Goal: Transaction & Acquisition: Purchase product/service

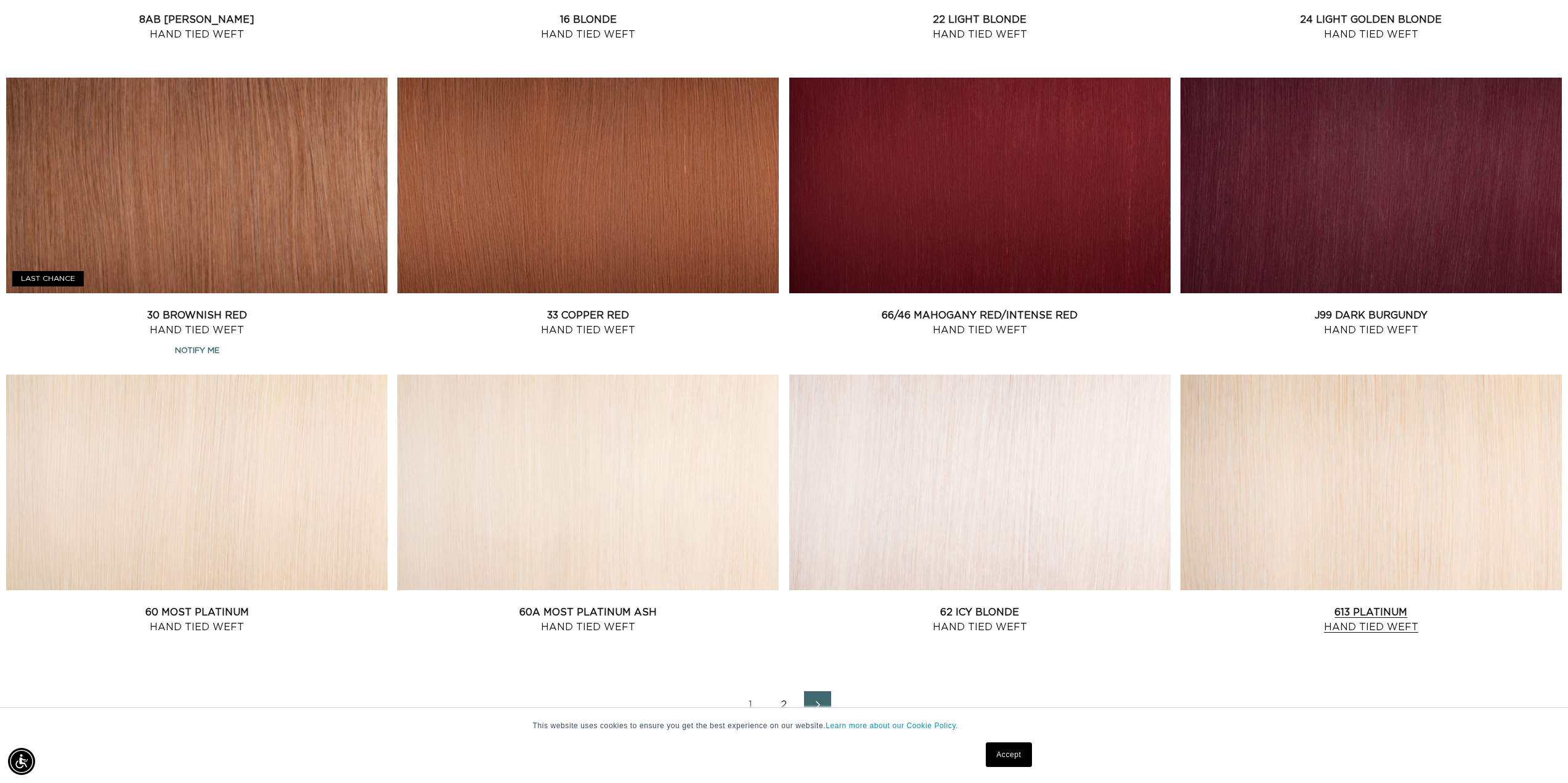
scroll to position [1294, 0]
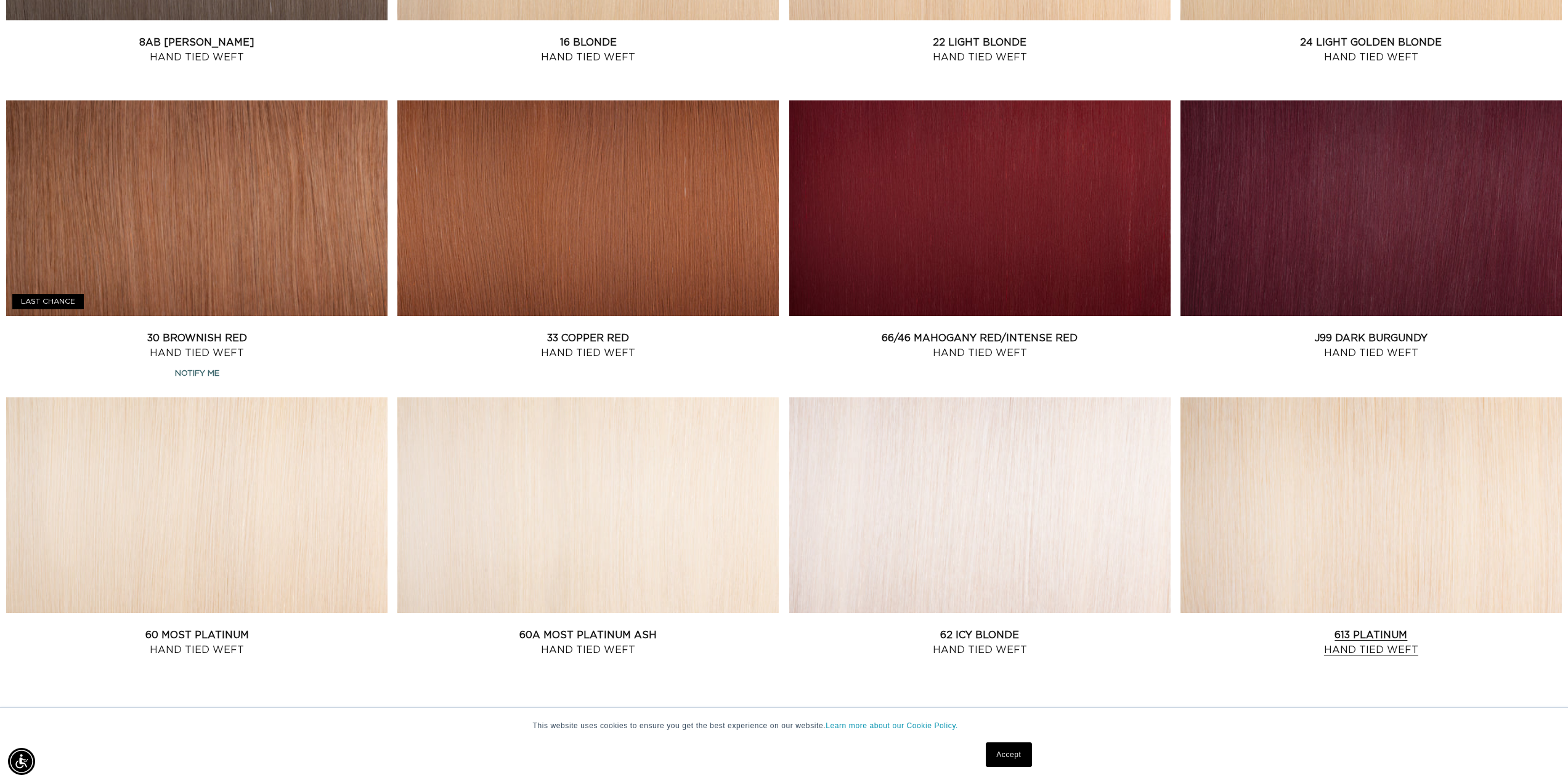
click at [1328, 628] on link "613 Platinum Hand Tied Weft" at bounding box center [1370, 642] width 381 height 30
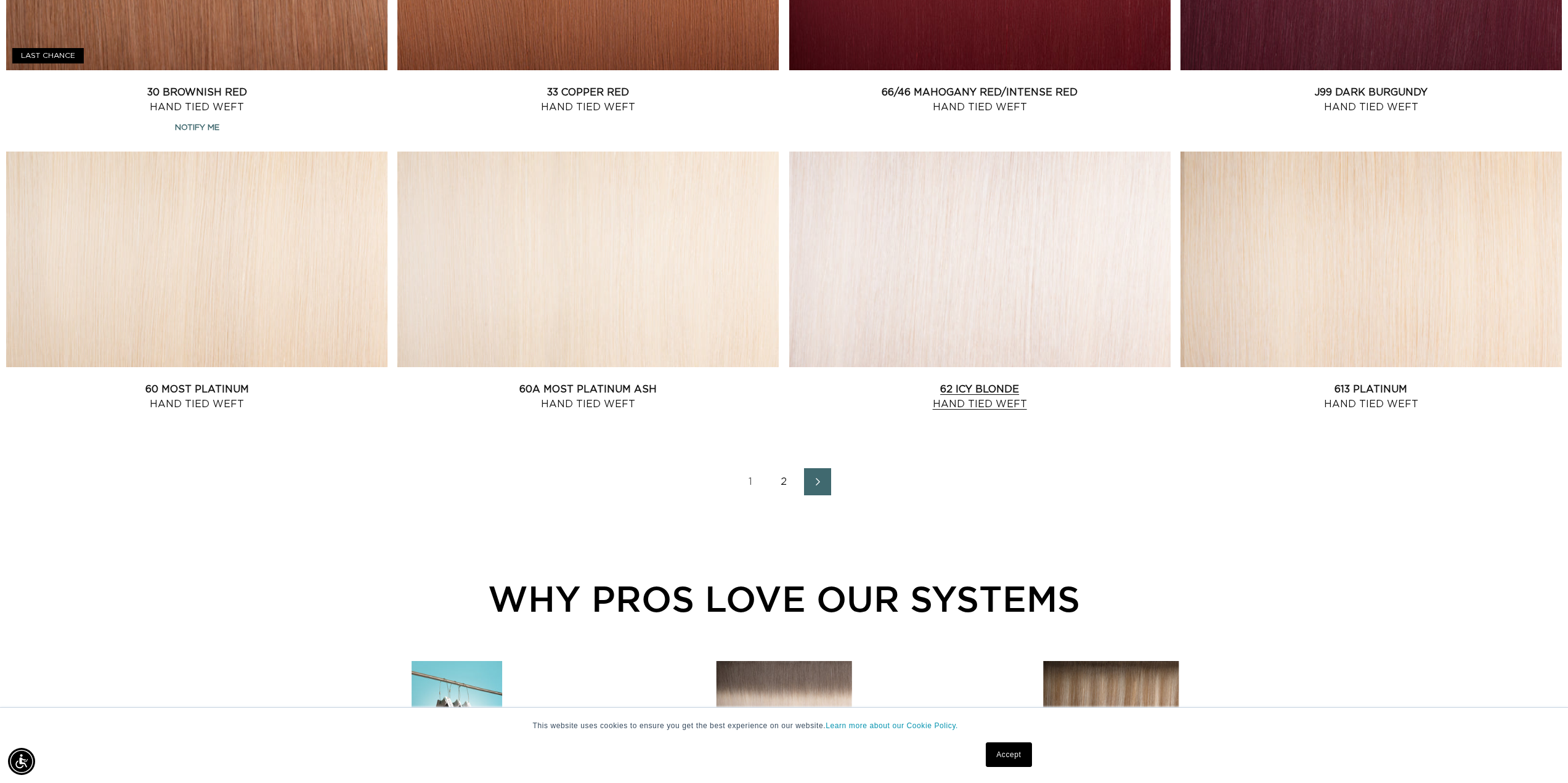
scroll to position [1540, 0]
click at [954, 381] on link "62 Icy Blonde Hand Tied Weft" at bounding box center [979, 396] width 381 height 30
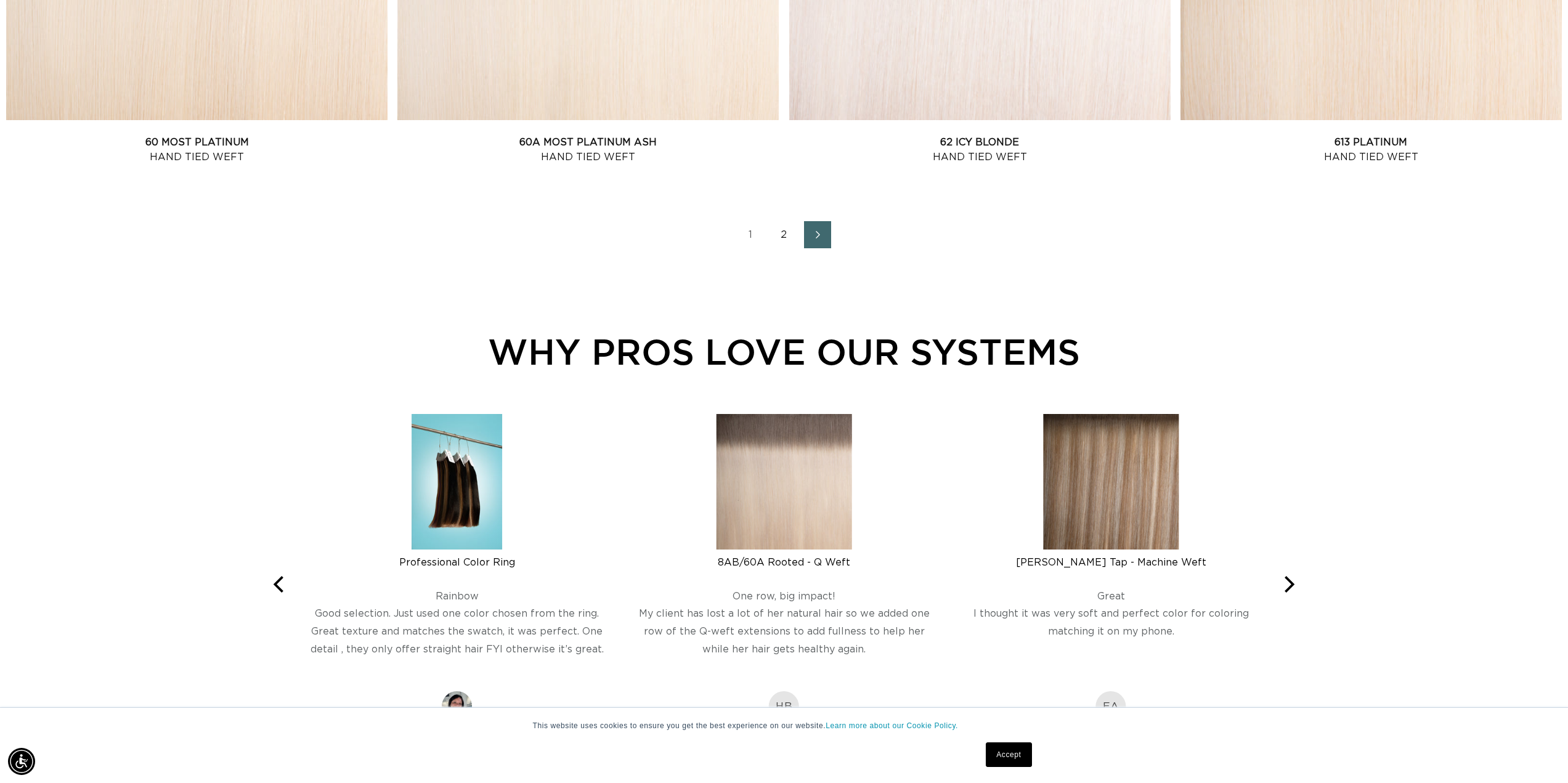
scroll to position [0, 0]
click at [815, 228] on span "Next page" at bounding box center [817, 235] width 8 height 15
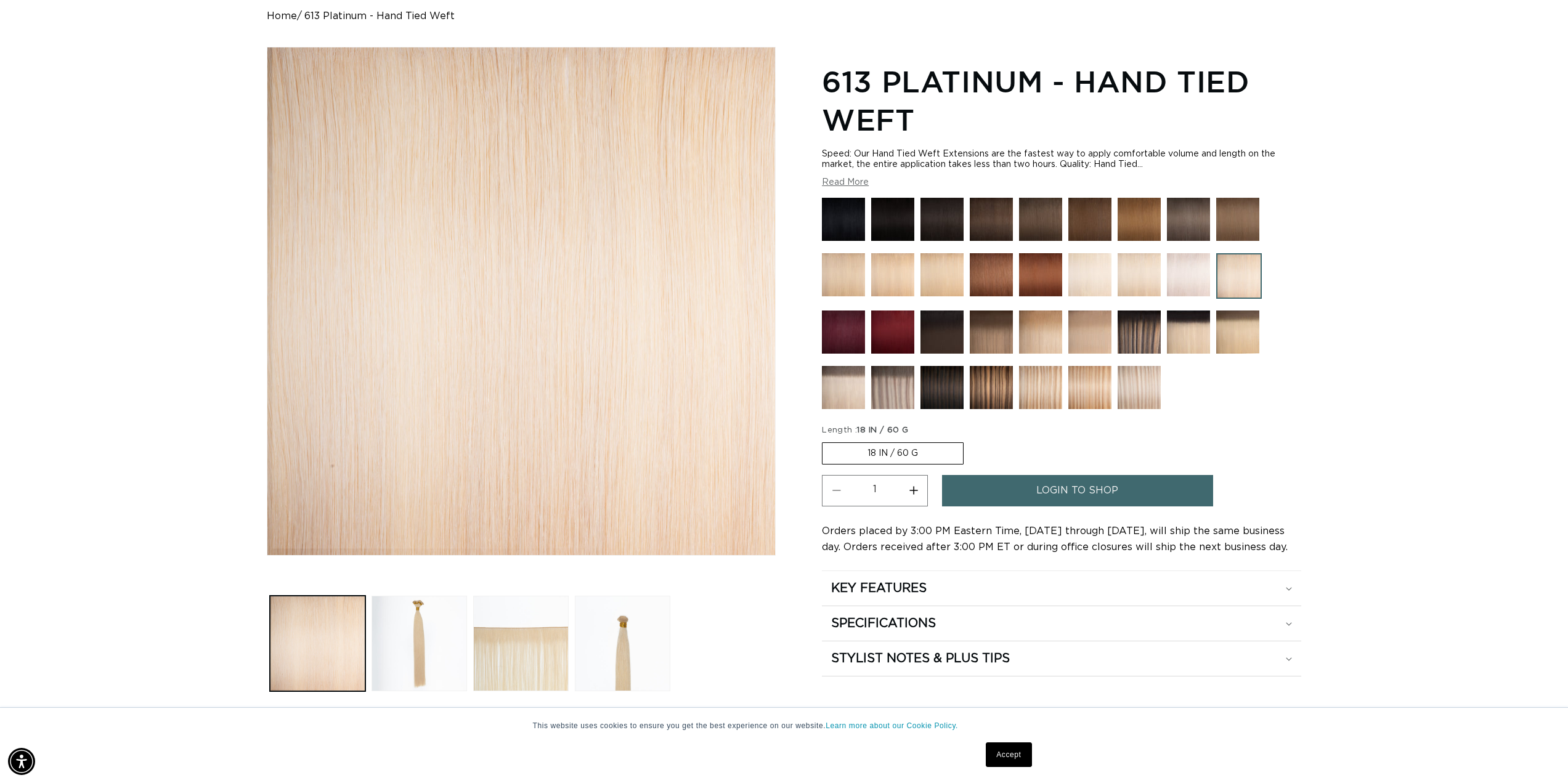
scroll to position [0, 1096]
click at [863, 456] on label "18 IN / 60 G Variant sold out or unavailable" at bounding box center [892, 453] width 141 height 22
click at [825, 441] on input "18 IN / 60 G Variant sold out or unavailable" at bounding box center [825, 440] width 1 height 1
click at [890, 456] on label "18 IN / 60 G Variant sold out or unavailable" at bounding box center [892, 453] width 141 height 22
click at [825, 441] on input "18 IN / 60 G Variant sold out or unavailable" at bounding box center [825, 440] width 1 height 1
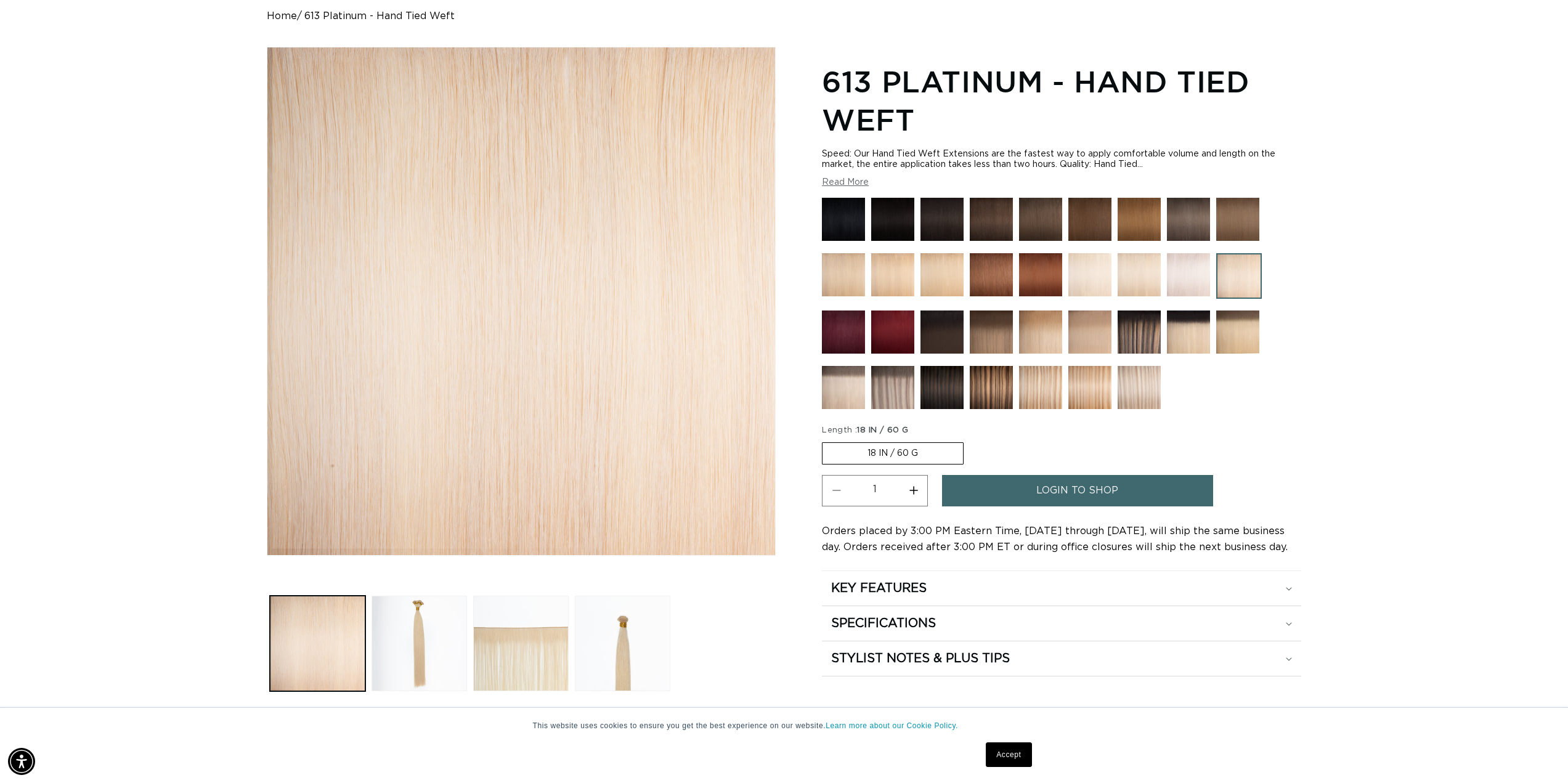
click at [885, 452] on label "18 IN / 60 G Variant sold out or unavailable" at bounding box center [892, 453] width 141 height 22
click at [825, 441] on input "18 IN / 60 G Variant sold out or unavailable" at bounding box center [825, 440] width 1 height 1
click at [885, 452] on label "18 IN / 60 G Variant sold out or unavailable" at bounding box center [892, 453] width 141 height 22
click at [825, 441] on input "18 IN / 60 G Variant sold out or unavailable" at bounding box center [825, 440] width 1 height 1
click at [885, 452] on label "18 IN / 60 G Variant sold out or unavailable" at bounding box center [892, 453] width 141 height 22
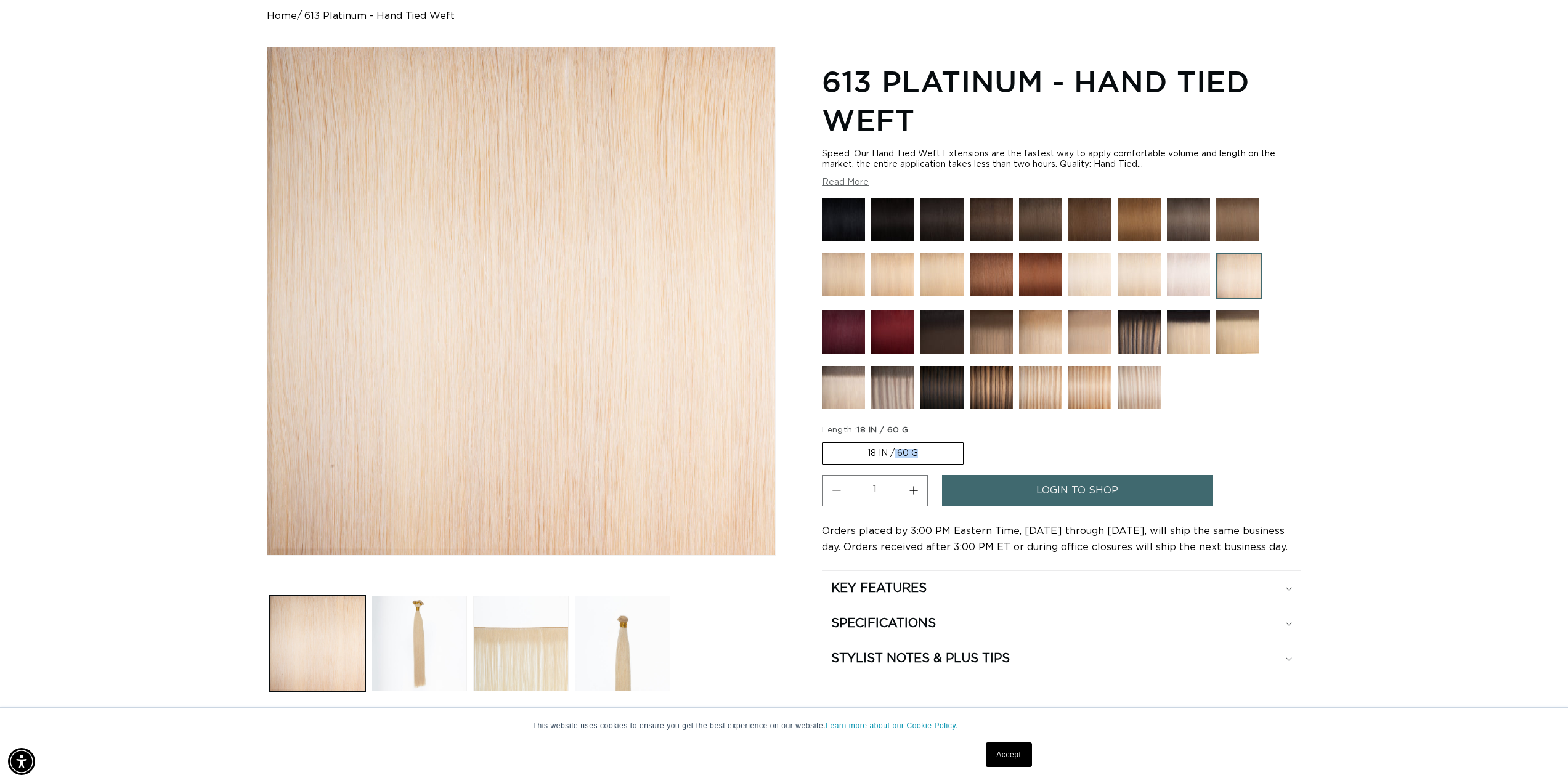
click at [825, 441] on input "18 IN / 60 G Variant sold out or unavailable" at bounding box center [825, 440] width 1 height 1
click at [861, 449] on label "18 IN / 60 G Variant sold out or unavailable" at bounding box center [892, 453] width 141 height 22
click at [825, 441] on input "18 IN / 60 G Variant sold out or unavailable" at bounding box center [825, 440] width 1 height 1
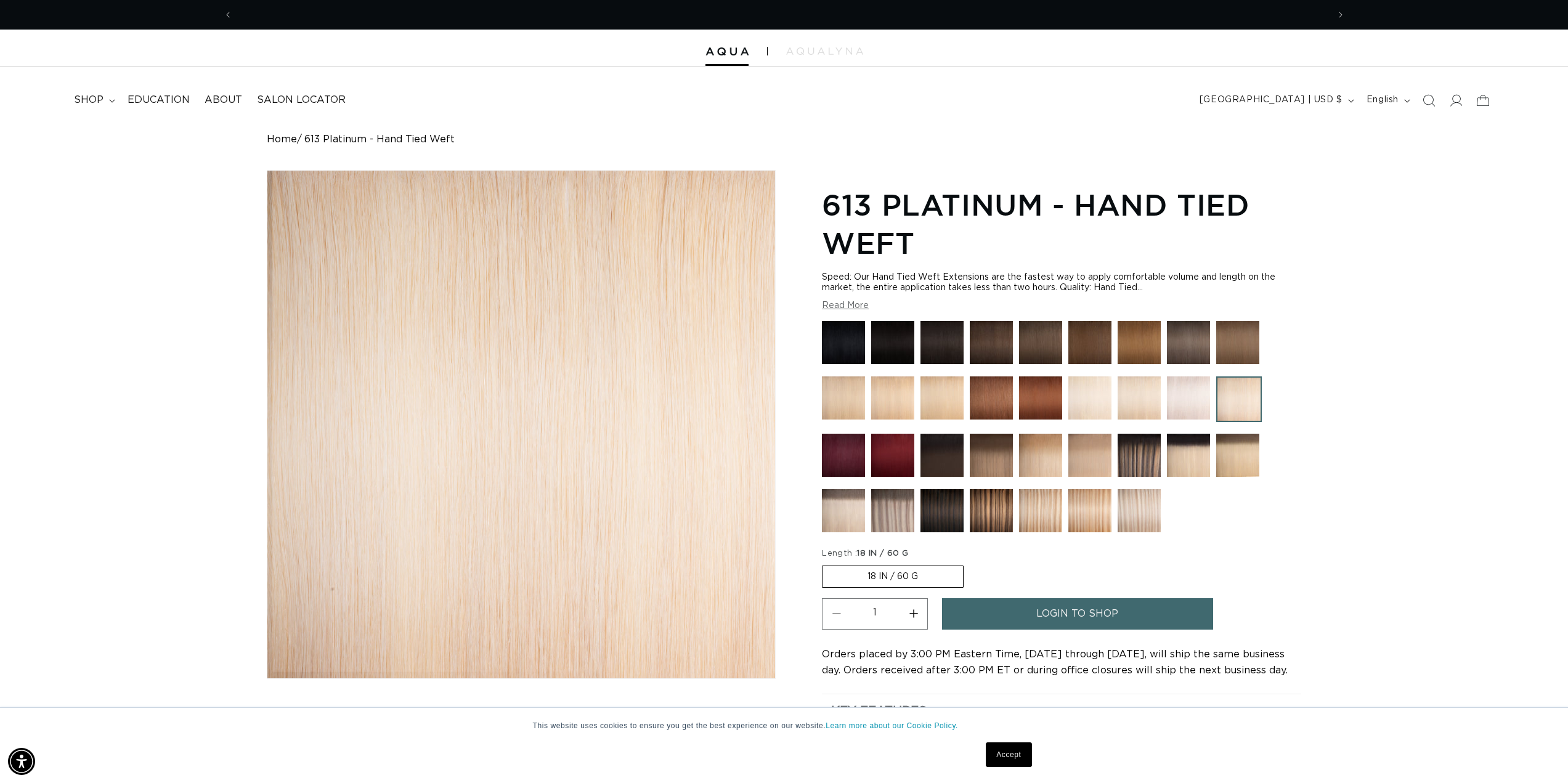
scroll to position [0, 0]
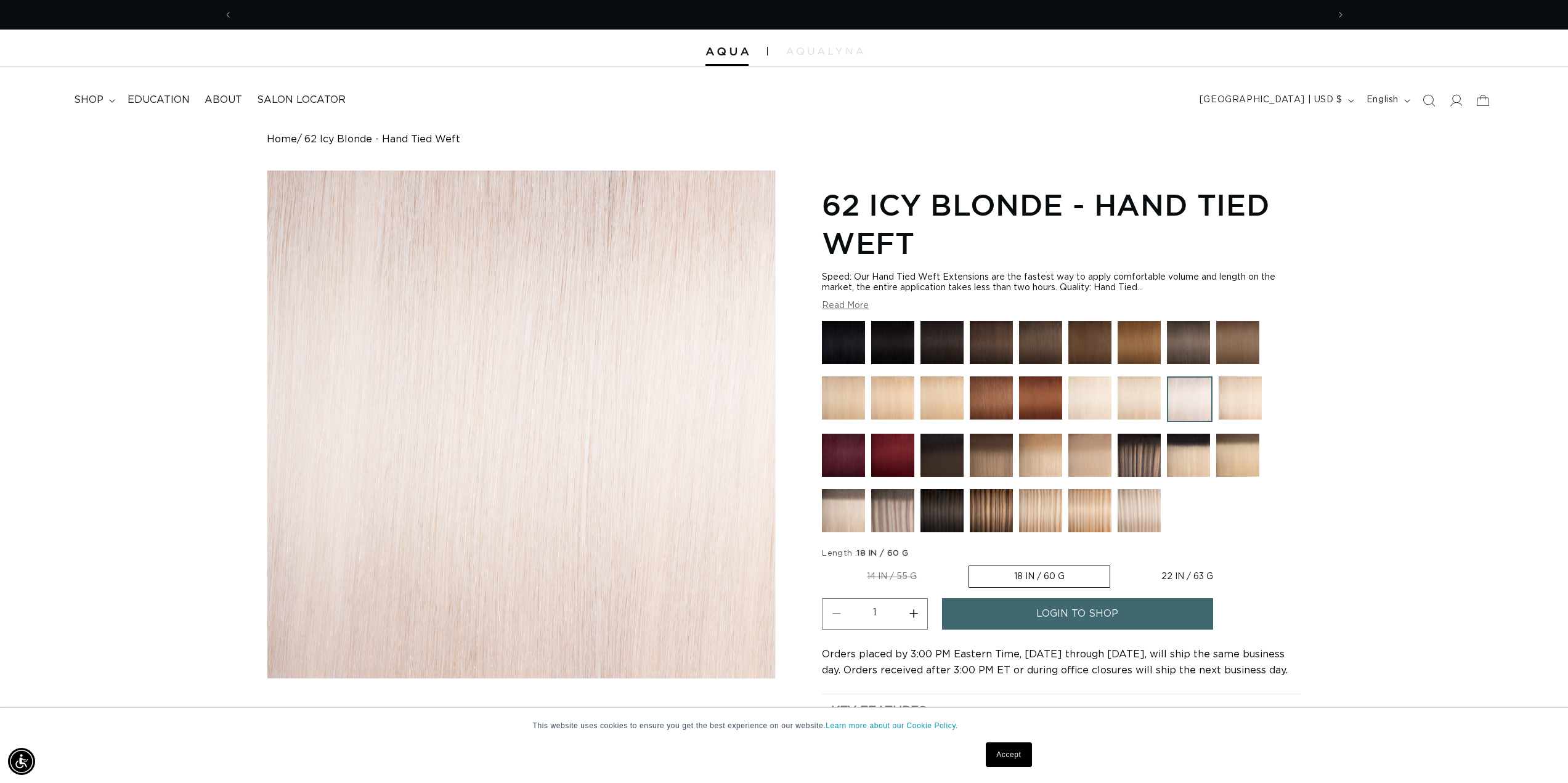
scroll to position [0, 1096]
click at [812, 49] on img at bounding box center [825, 50] width 77 height 7
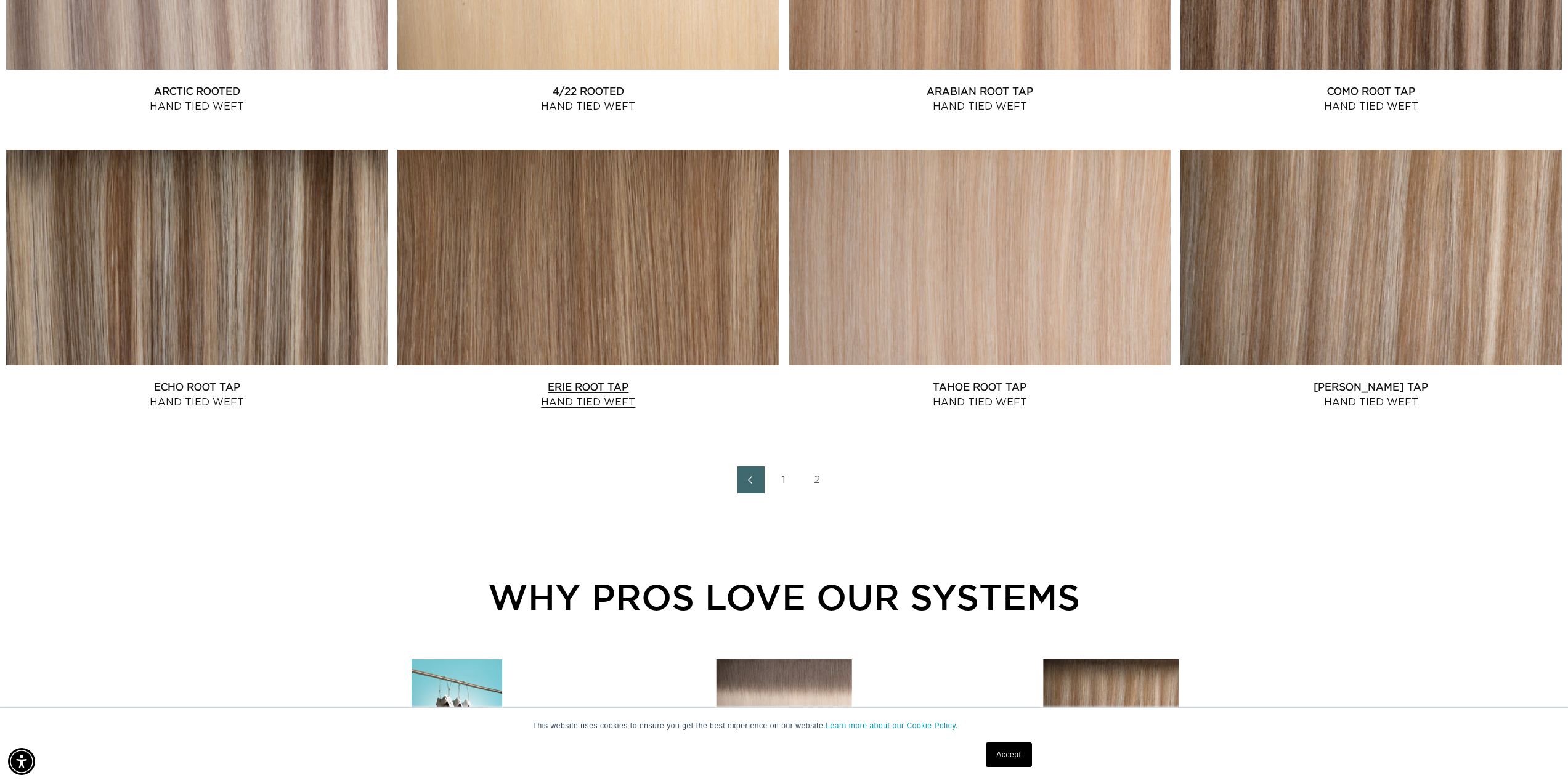
scroll to position [0, 2191]
click at [753, 483] on icon "Previous page" at bounding box center [750, 480] width 16 height 8
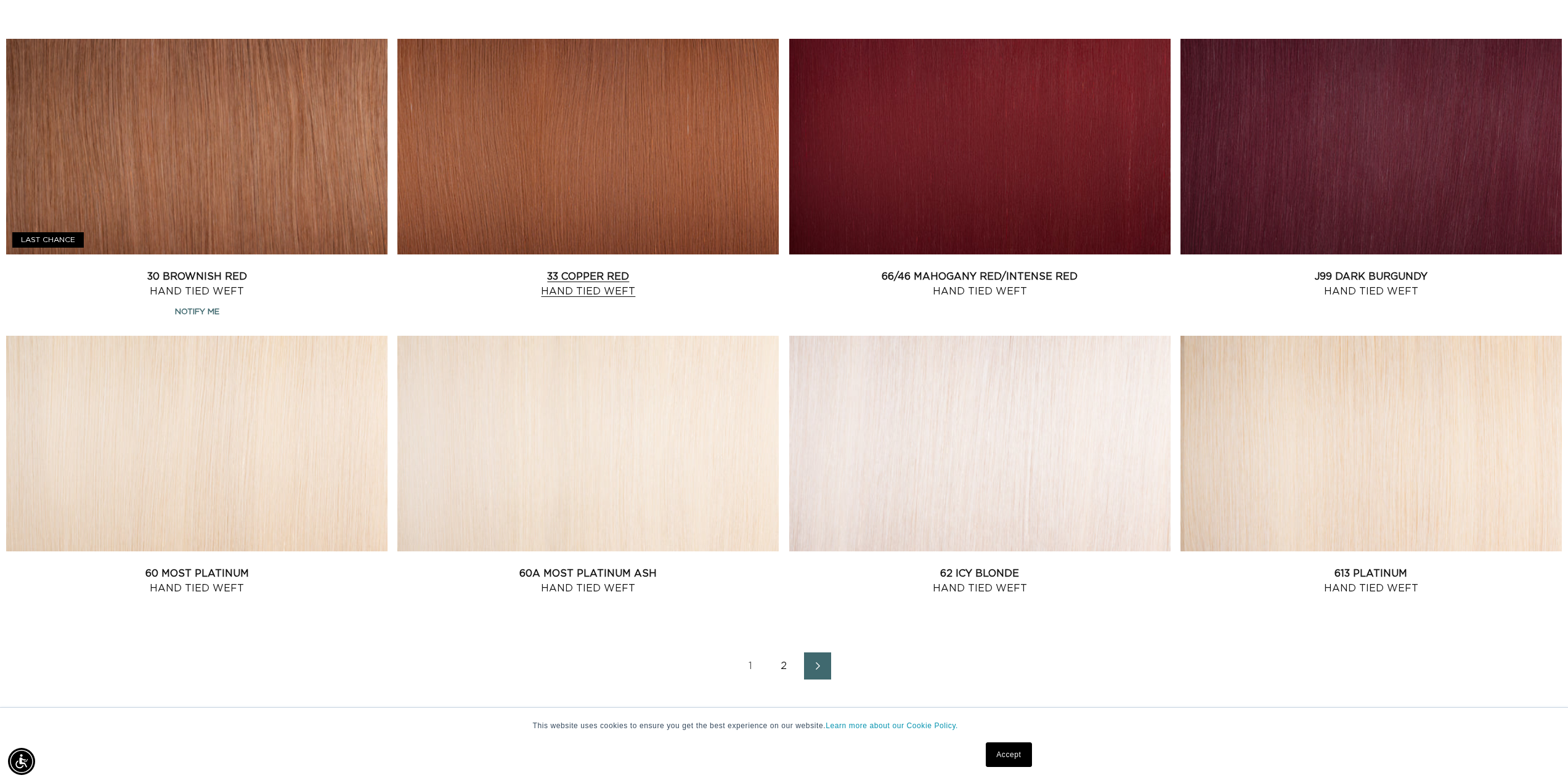
scroll to position [0, 1096]
click at [584, 270] on link "33 Copper Red Hand Tied Weft" at bounding box center [588, 284] width 381 height 30
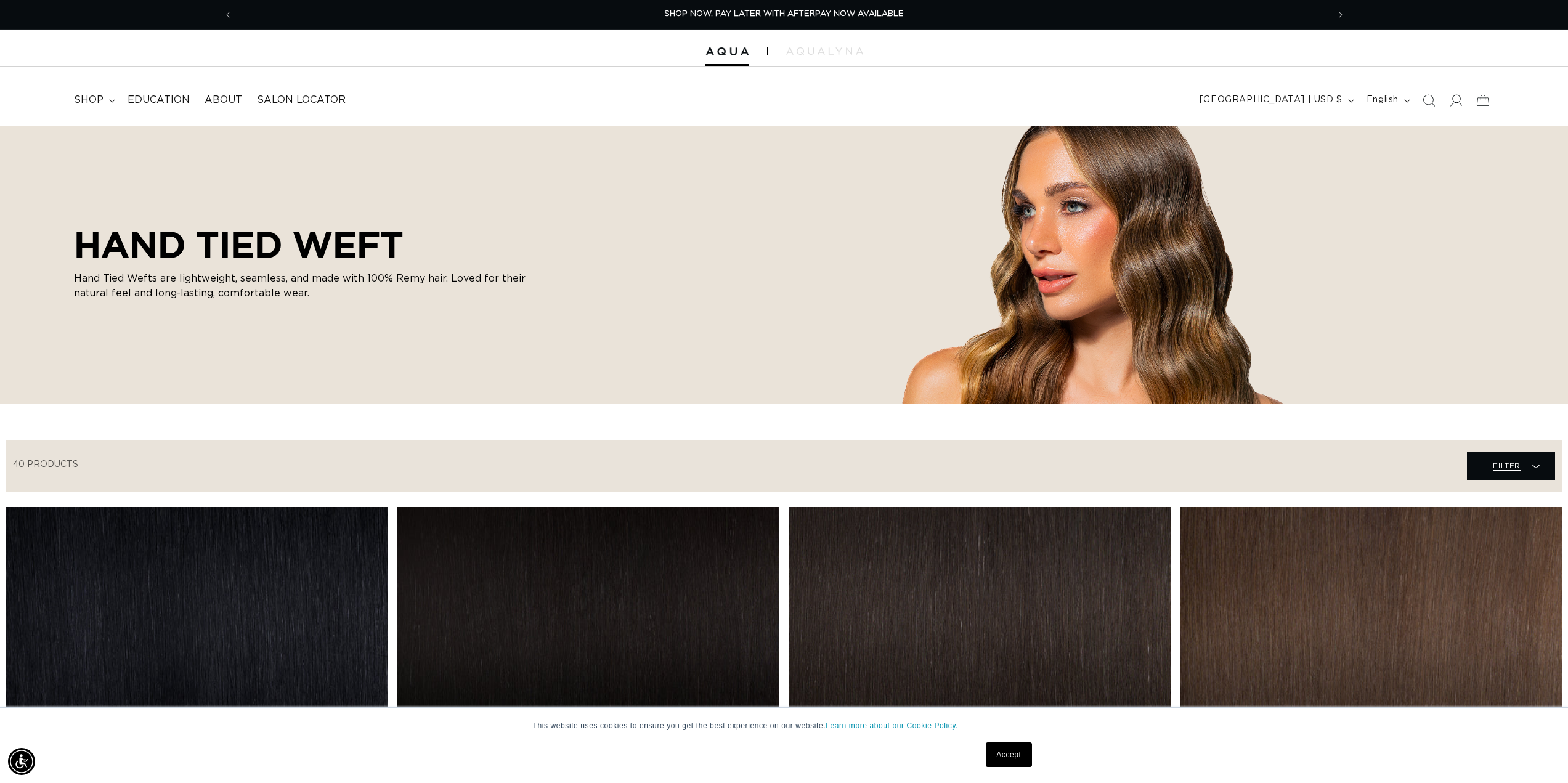
click at [1523, 466] on span "Filter Filter" at bounding box center [1511, 466] width 88 height 28
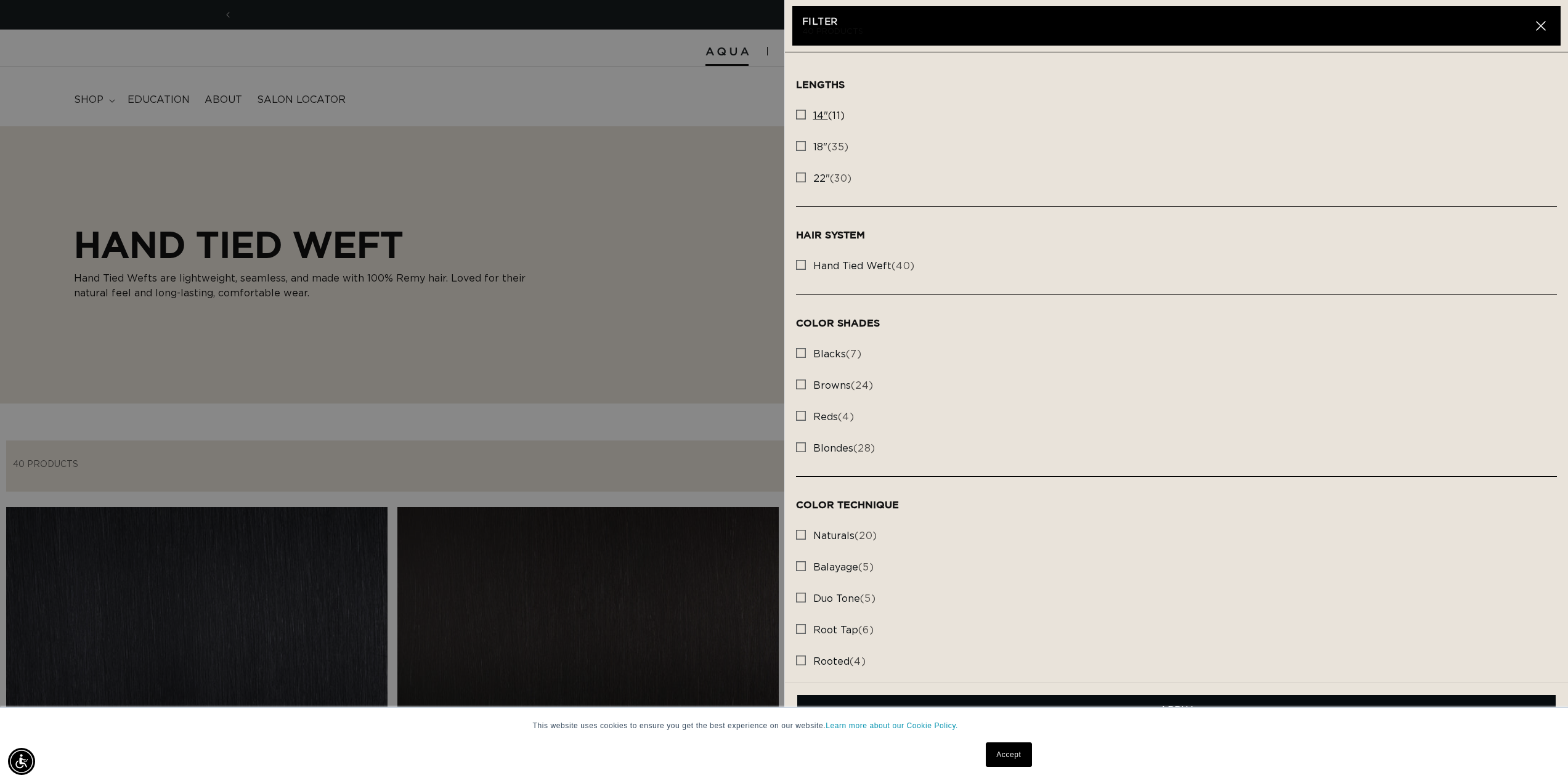
scroll to position [0, 0]
click at [801, 115] on rect at bounding box center [801, 114] width 8 height 8
click at [801, 115] on input "14" (11) 14" (11 products)" at bounding box center [801, 112] width 10 height 10
checkbox input "true"
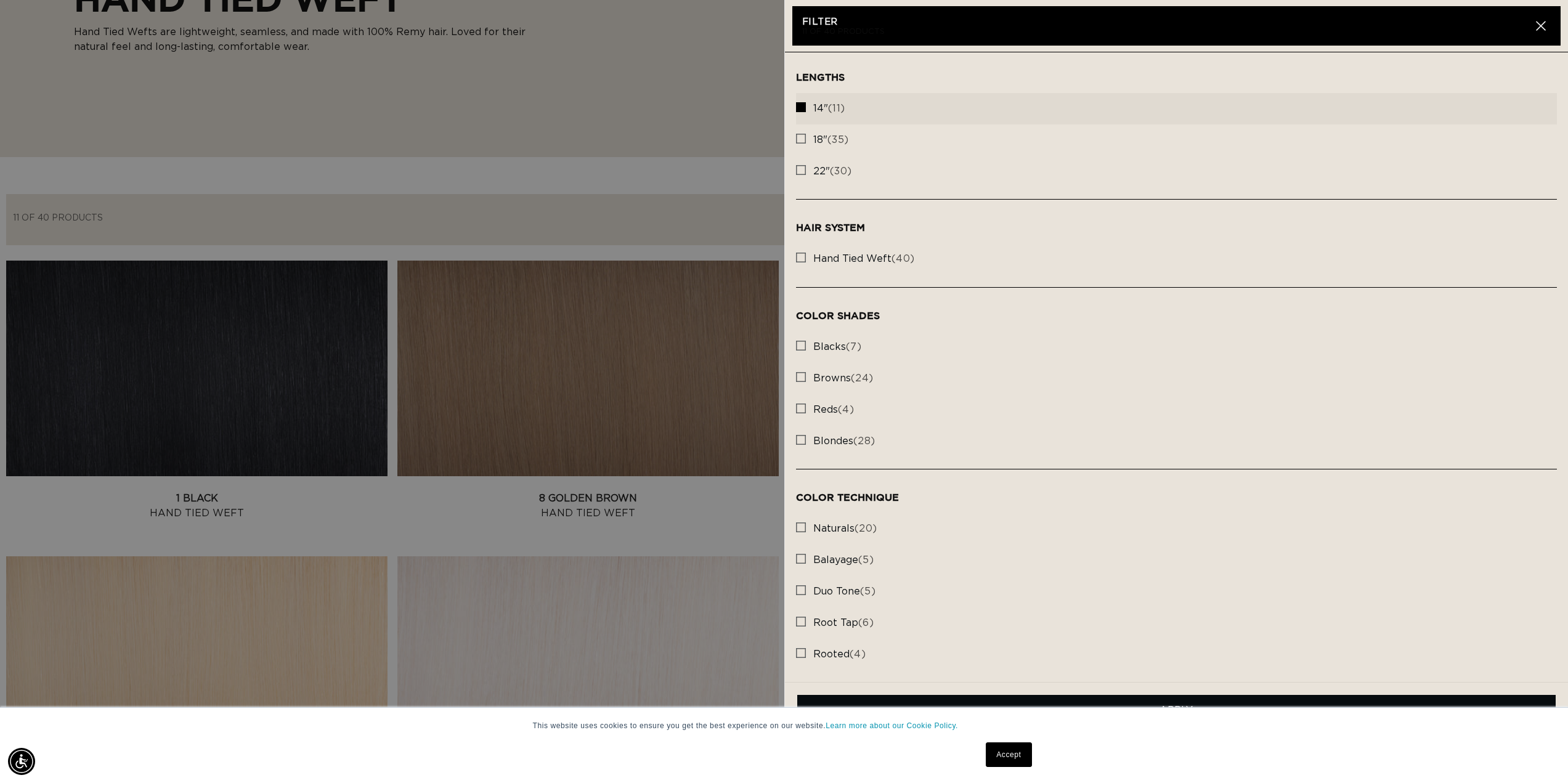
click at [1009, 759] on link "Accept" at bounding box center [1008, 755] width 45 height 25
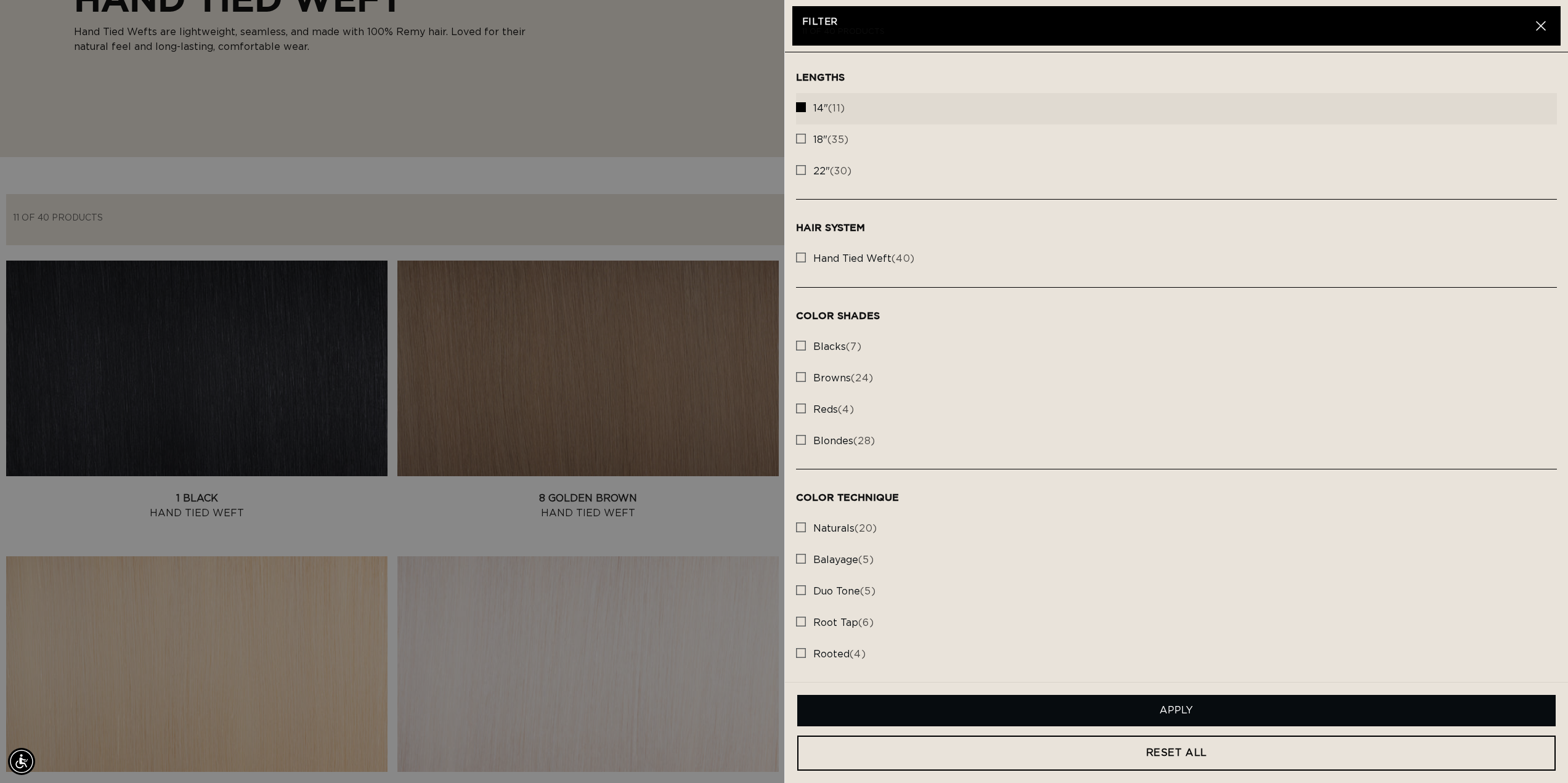
click at [1156, 719] on button "Apply" at bounding box center [1177, 710] width 759 height 31
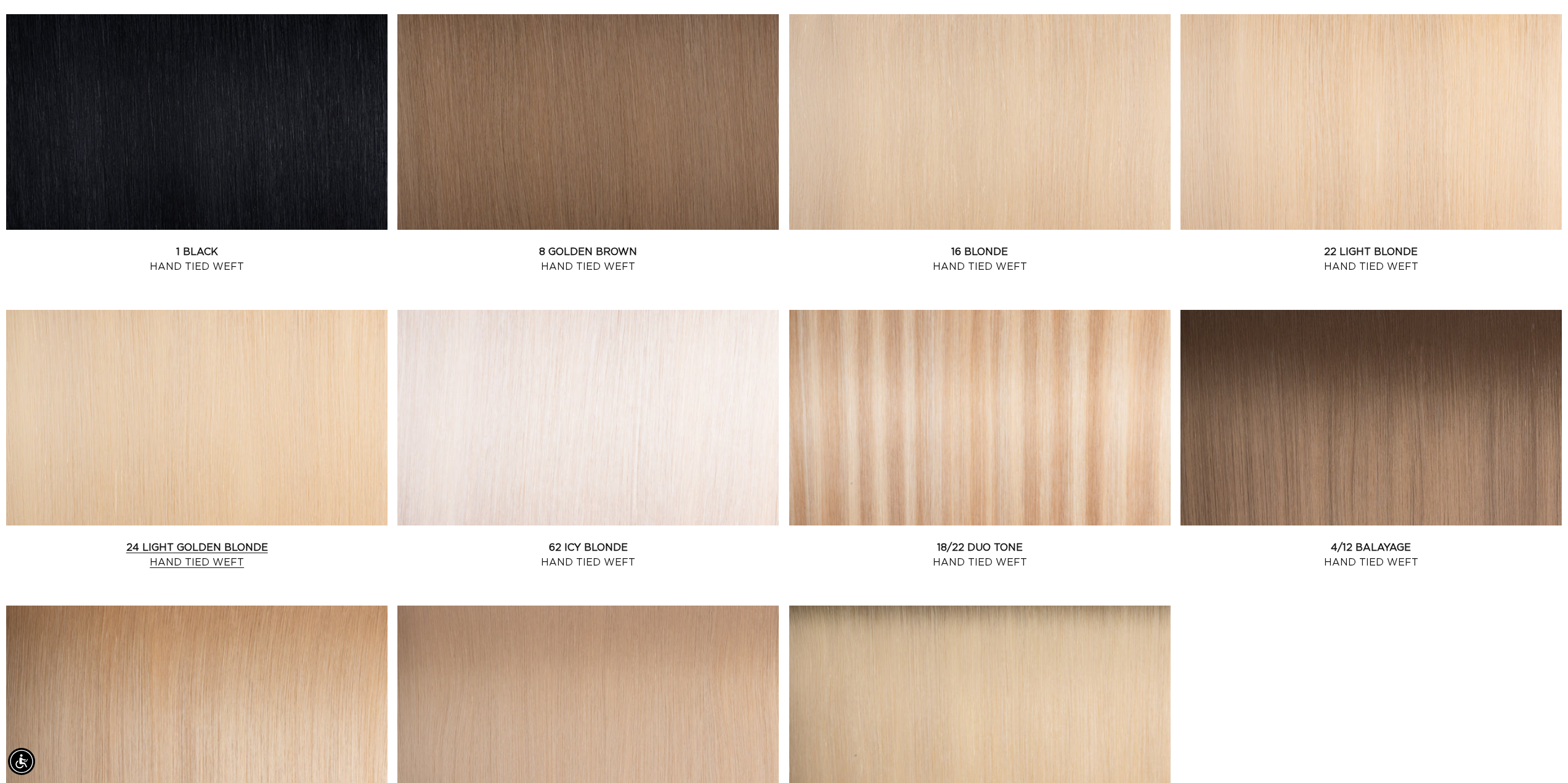
click at [246, 540] on link "24 Light Golden Blonde Hand Tied Weft" at bounding box center [196, 555] width 381 height 30
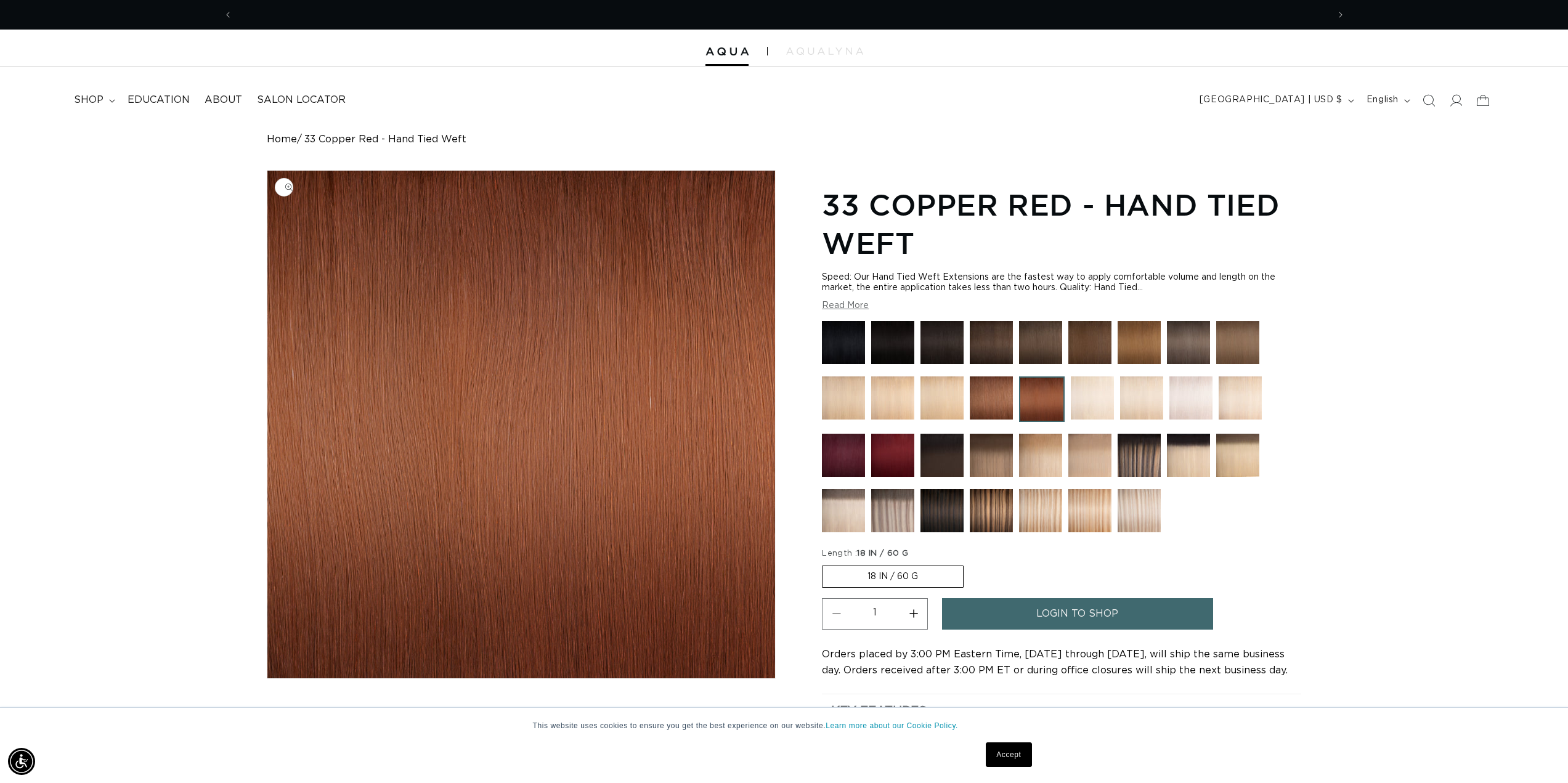
scroll to position [0, 1096]
click at [600, 313] on img "Gallery Viewer" at bounding box center [521, 424] width 508 height 508
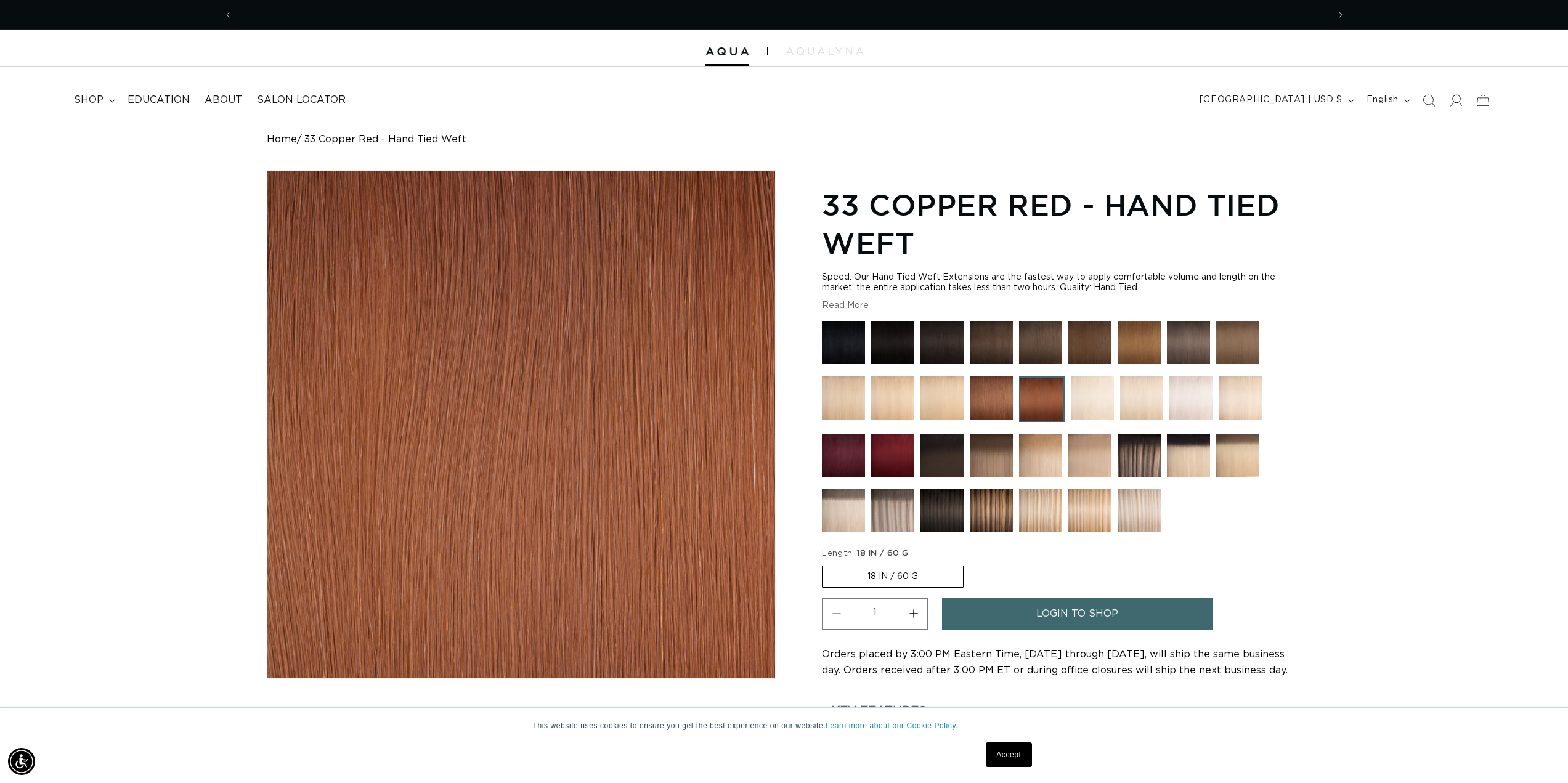
scroll to position [0, 0]
click at [546, 330] on div "Gallery Viewer" at bounding box center [521, 424] width 508 height 508
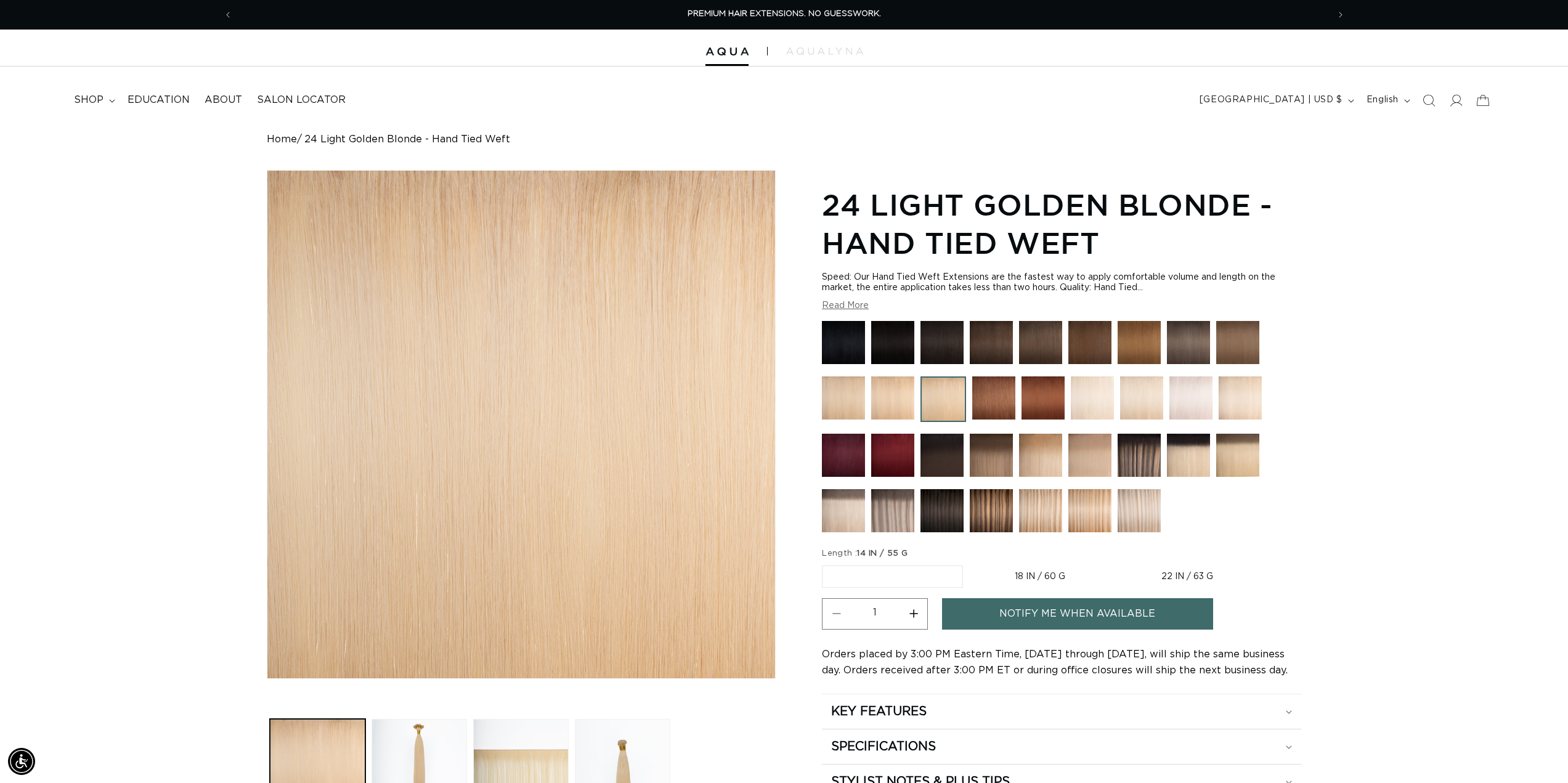
click at [1043, 572] on label "18 IN / 60 G Variant sold out or unavailable" at bounding box center [1040, 576] width 141 height 21
click at [970, 564] on input "18 IN / 60 G Variant sold out or unavailable" at bounding box center [969, 563] width 1 height 1
radio input "true"
click at [872, 575] on label "14 IN / 55 G Variant sold out or unavailable" at bounding box center [892, 576] width 140 height 21
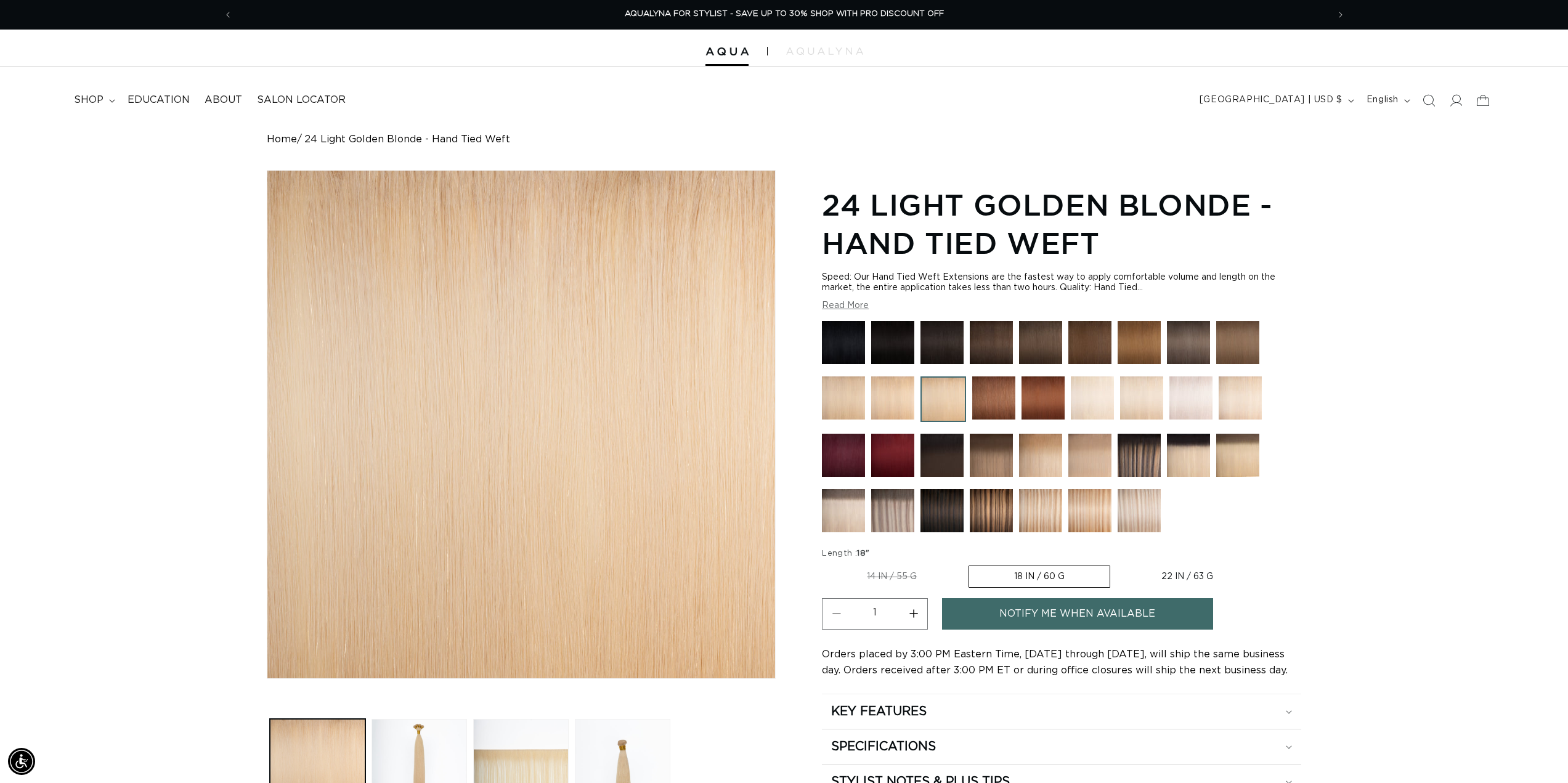
click at [825, 564] on input "14 IN / 55 G Variant sold out or unavailable" at bounding box center [825, 563] width 1 height 1
radio input "true"
